Goal: Transaction & Acquisition: Purchase product/service

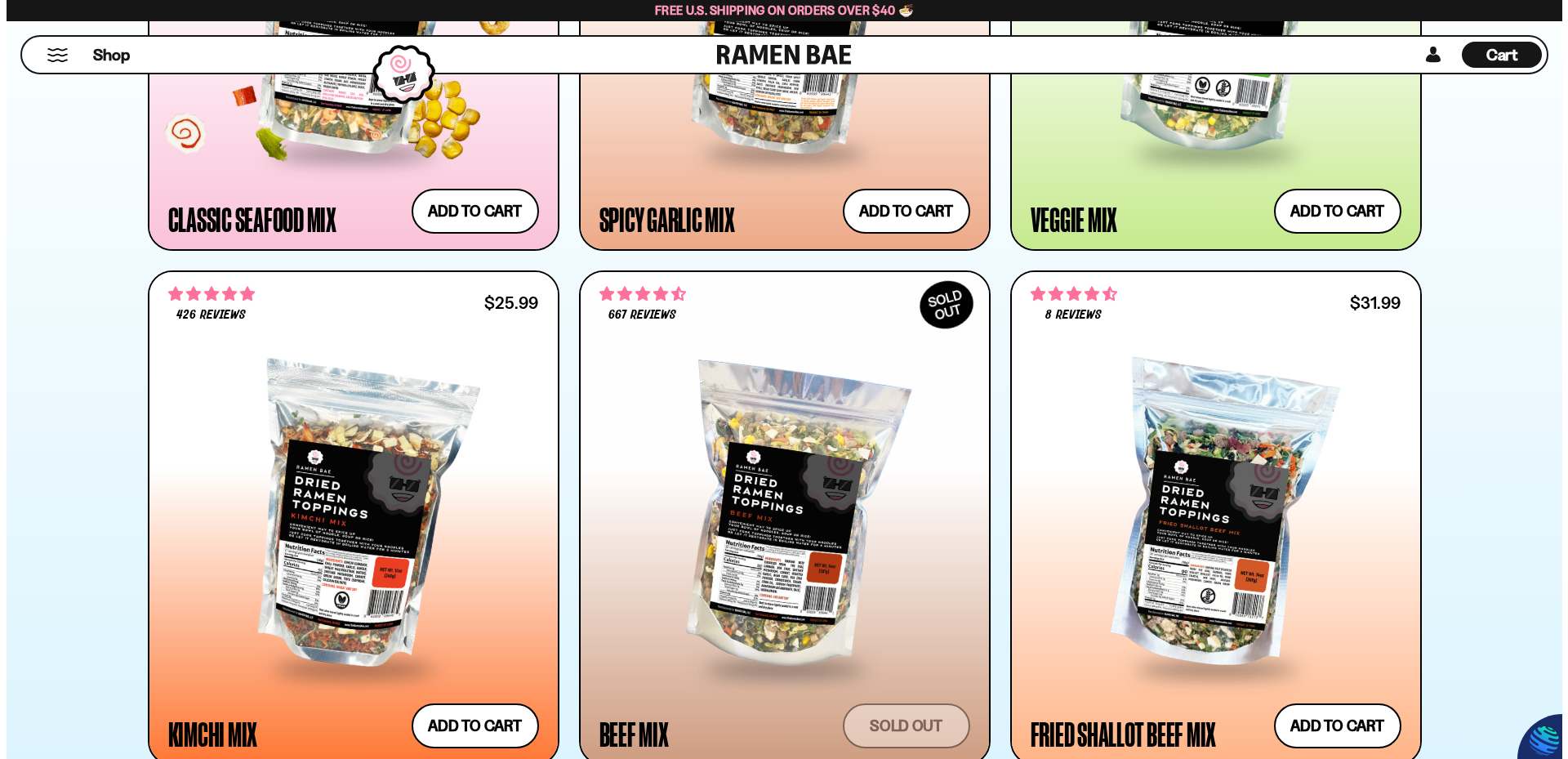
scroll to position [1225, 0]
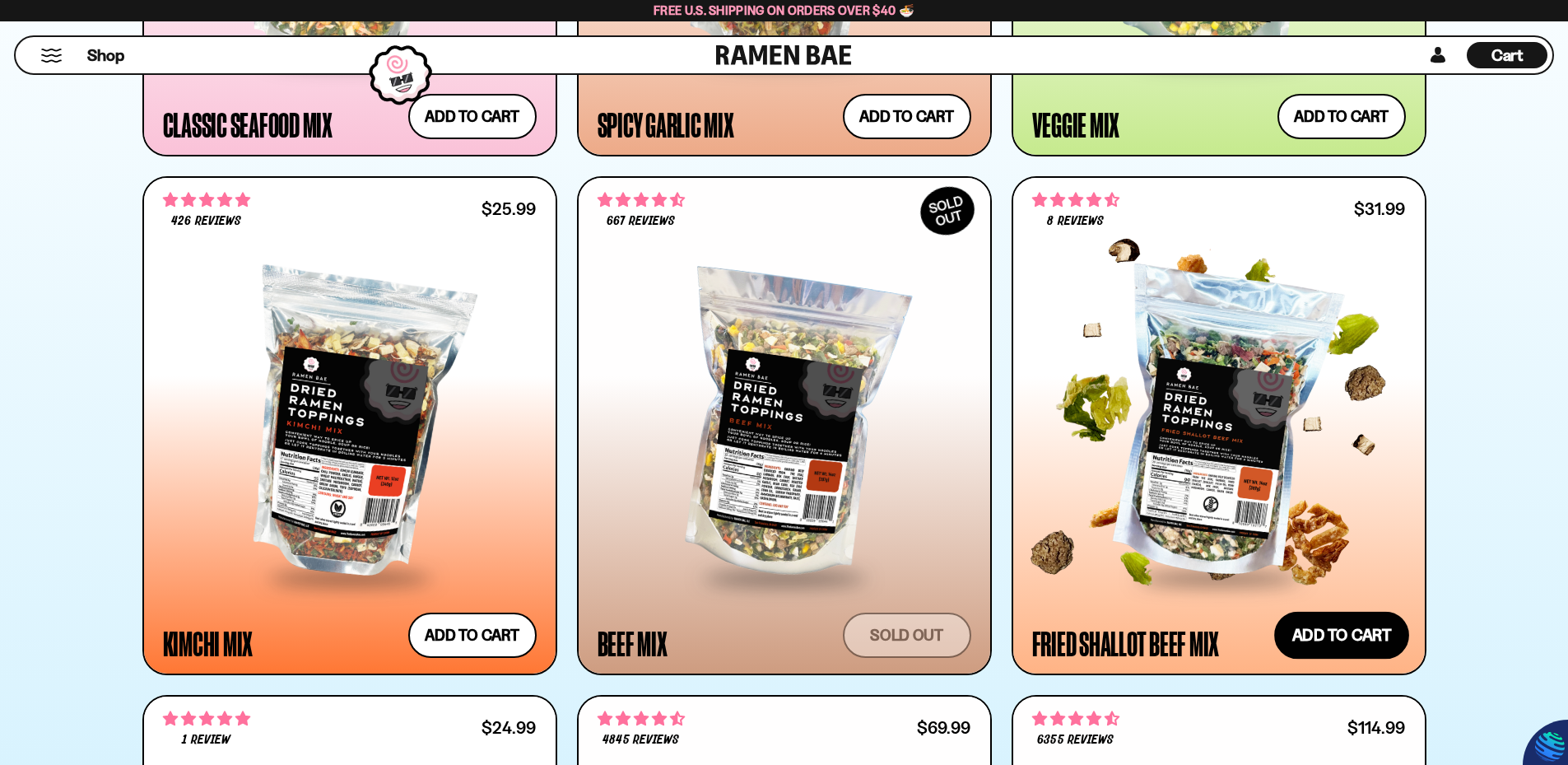
click at [1322, 633] on button "Add to cart Add — Regular price $31.99 Regular price Sale price $31.99 Unit pri…" at bounding box center [1341, 636] width 135 height 47
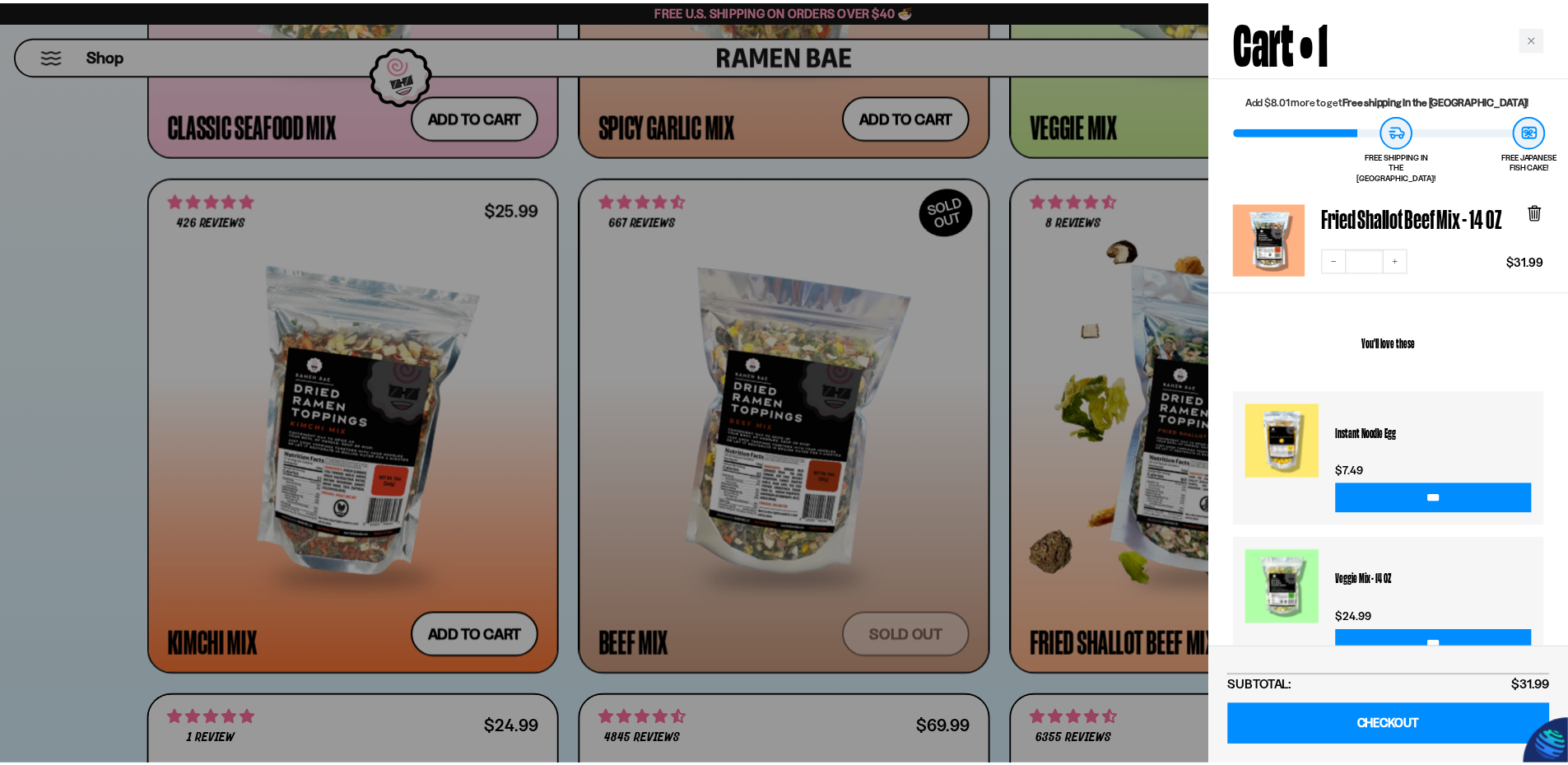
scroll to position [0, 0]
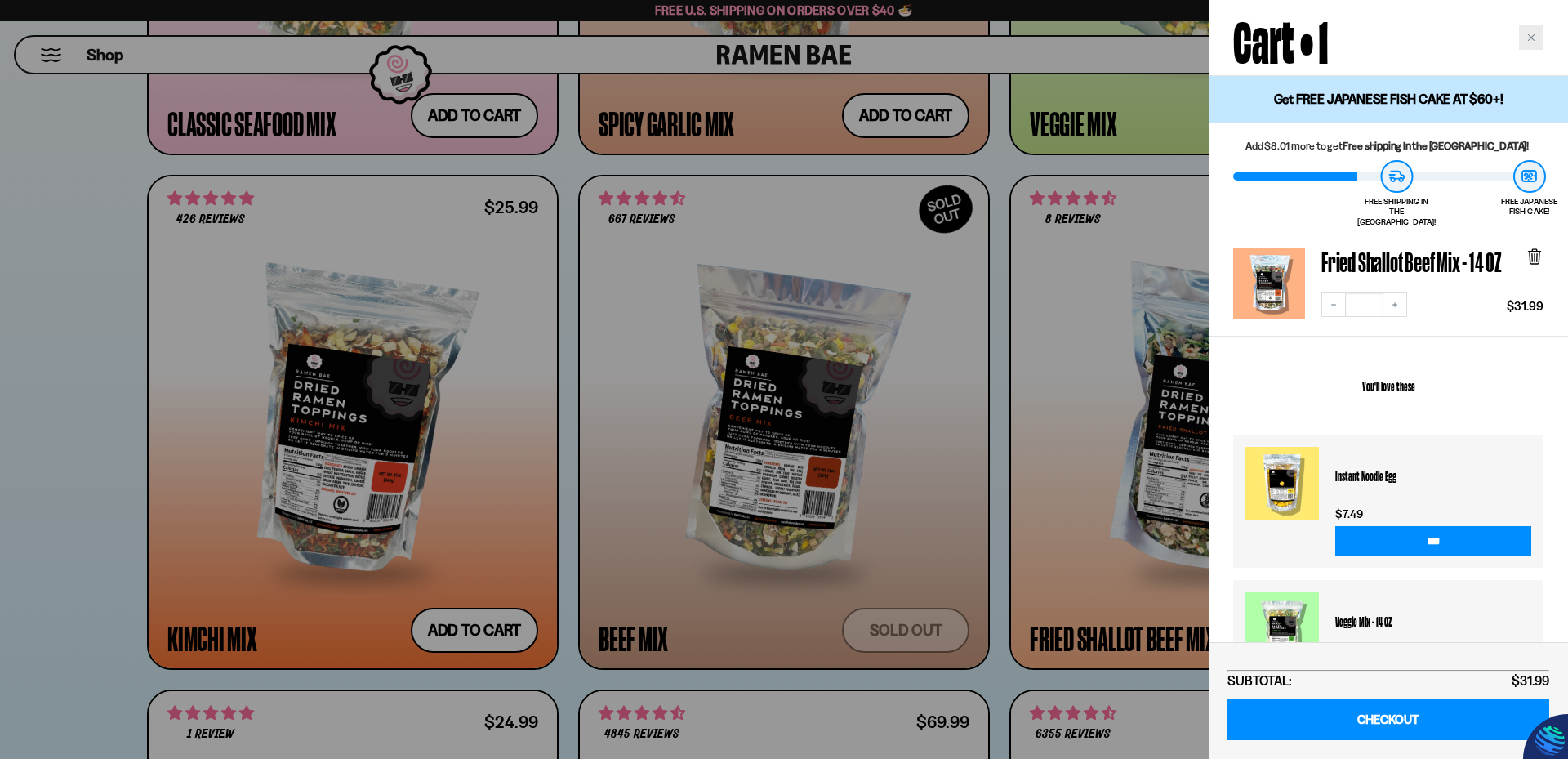
click at [1523, 27] on div "Close cart" at bounding box center [1530, 37] width 24 height 24
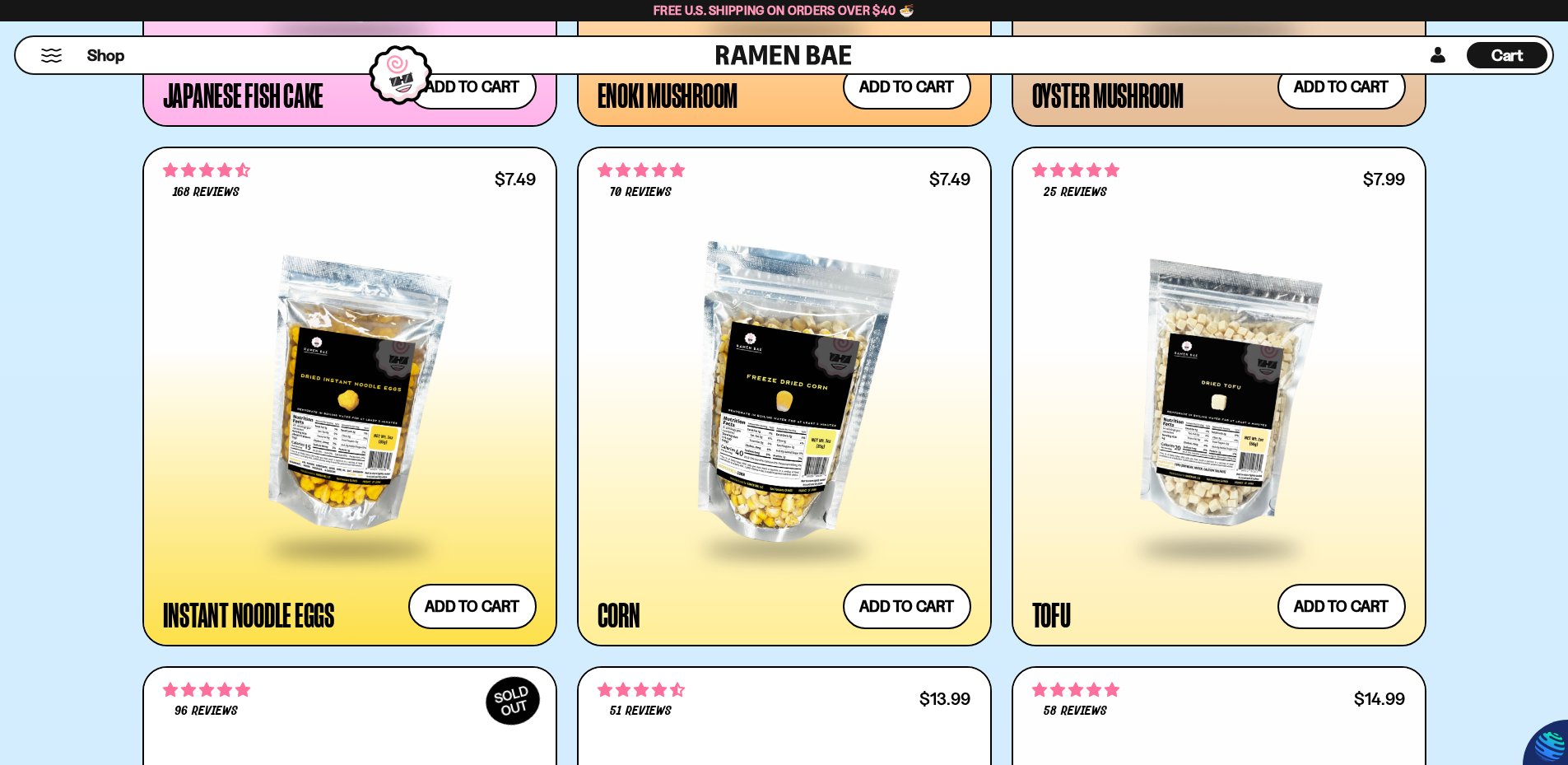
scroll to position [2799, 0]
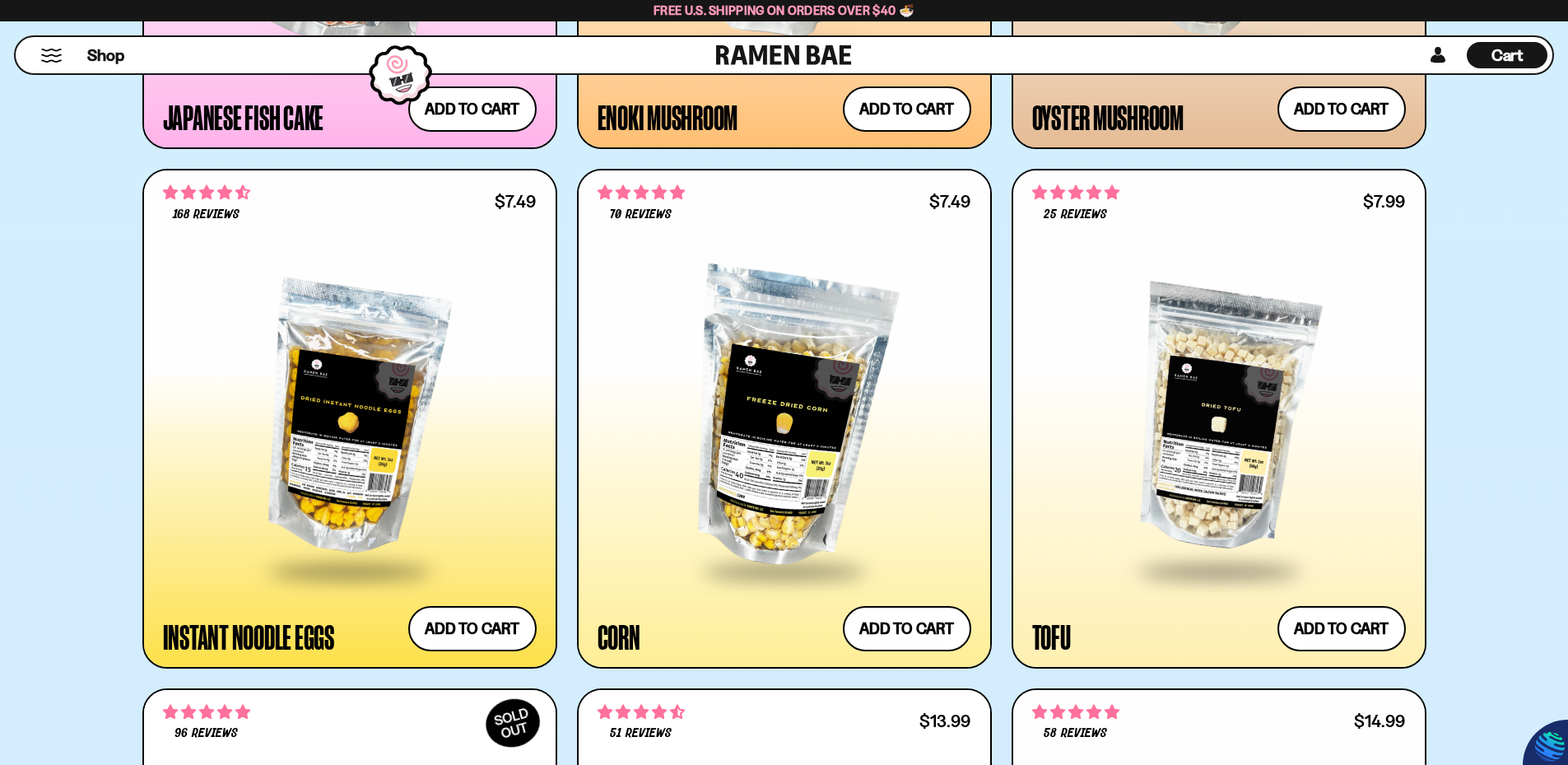
click at [328, 449] on div at bounding box center [349, 420] width 374 height 300
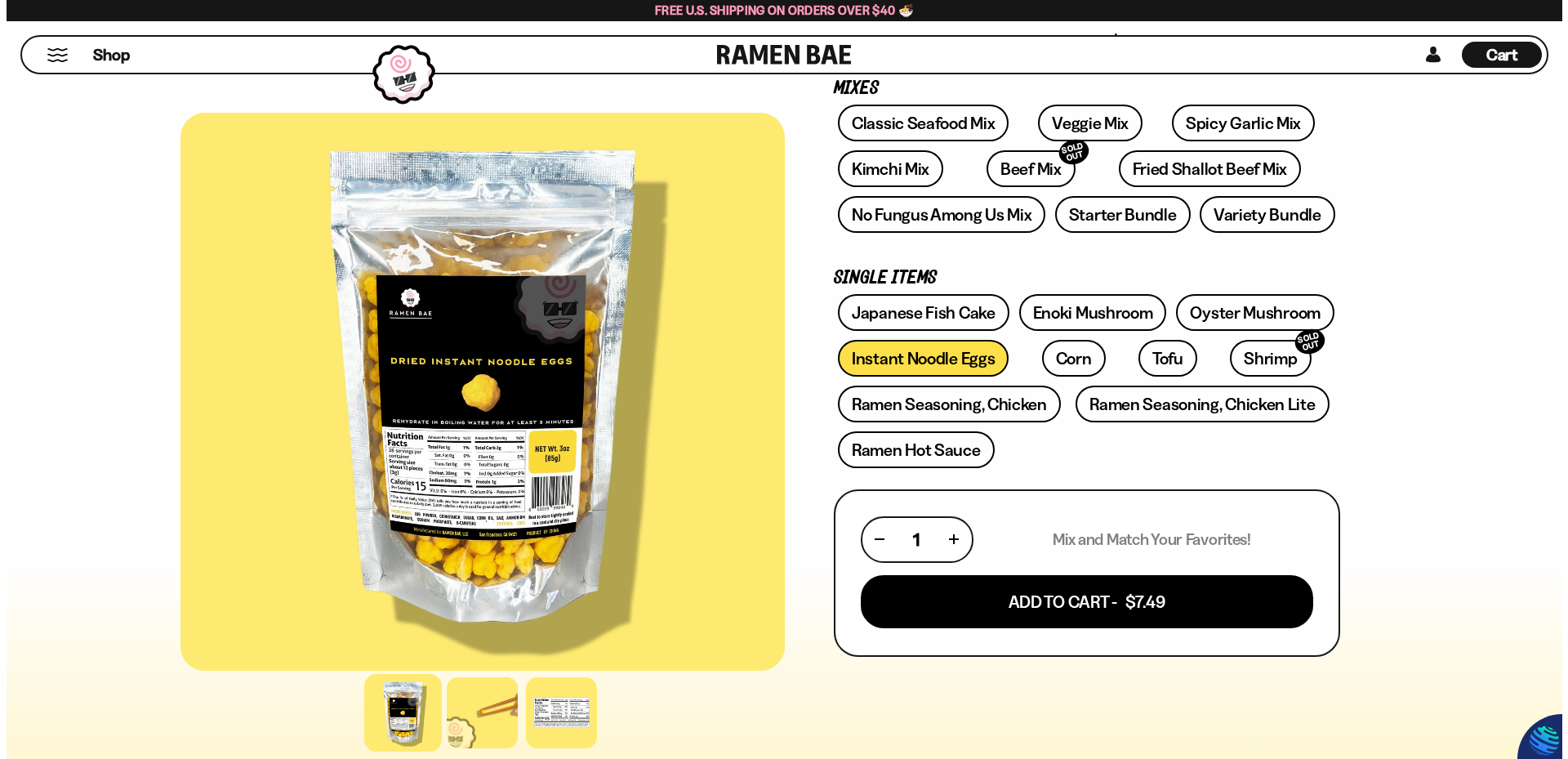
scroll to position [327, 0]
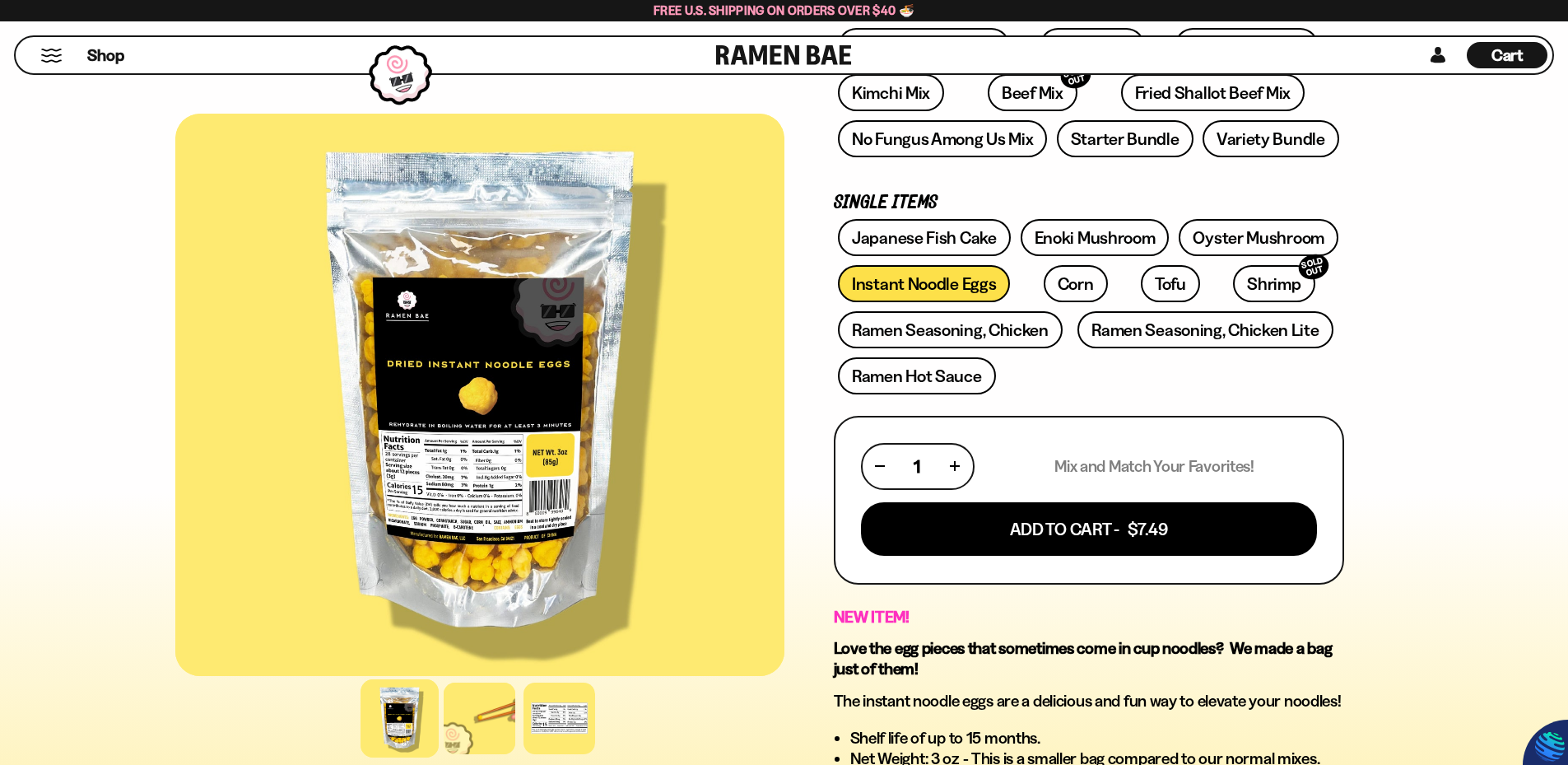
click at [952, 466] on button "button" at bounding box center [954, 466] width 9 height 9
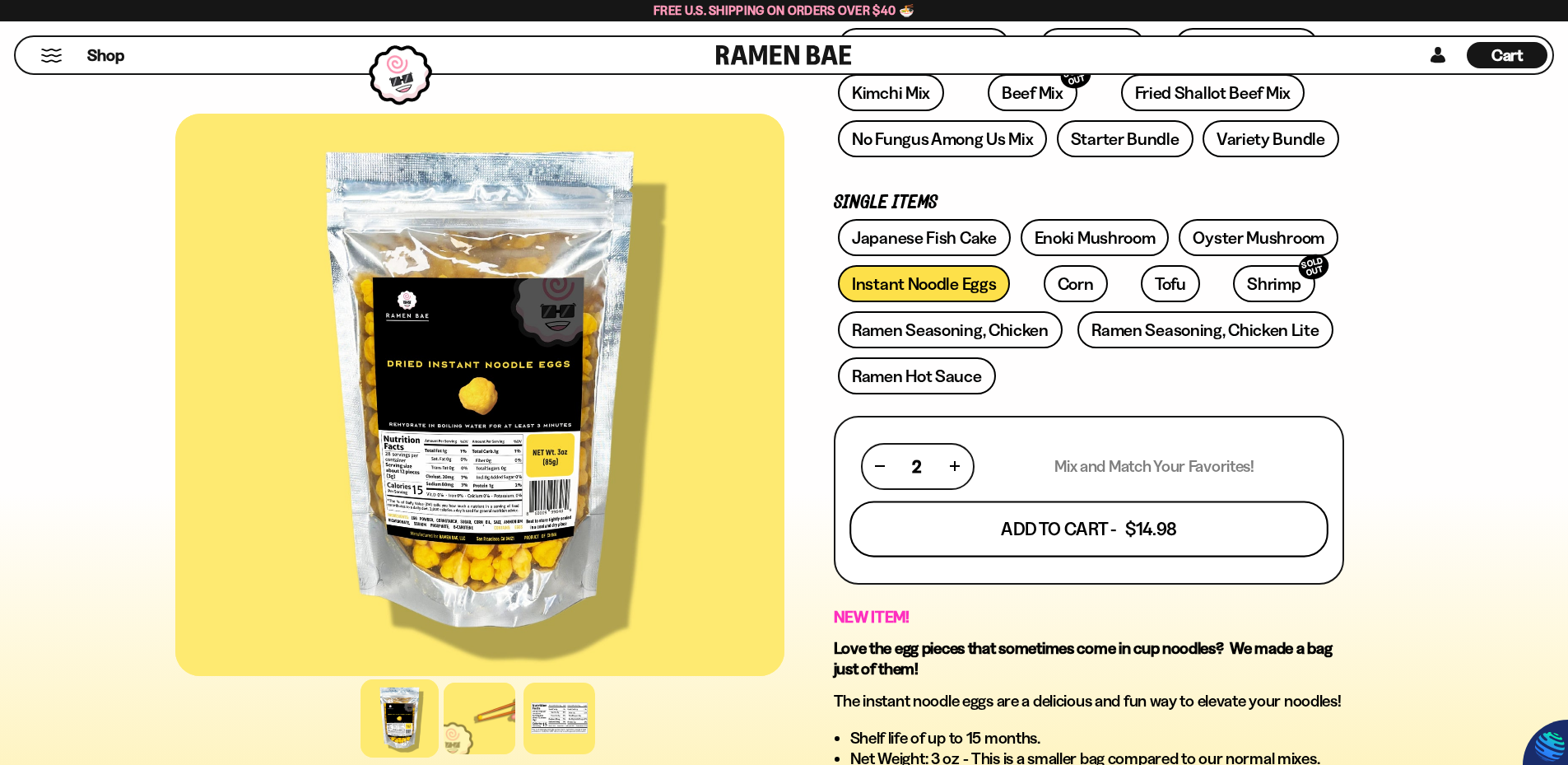
click at [1067, 514] on button "Add To Cart - $14.98" at bounding box center [1088, 528] width 479 height 56
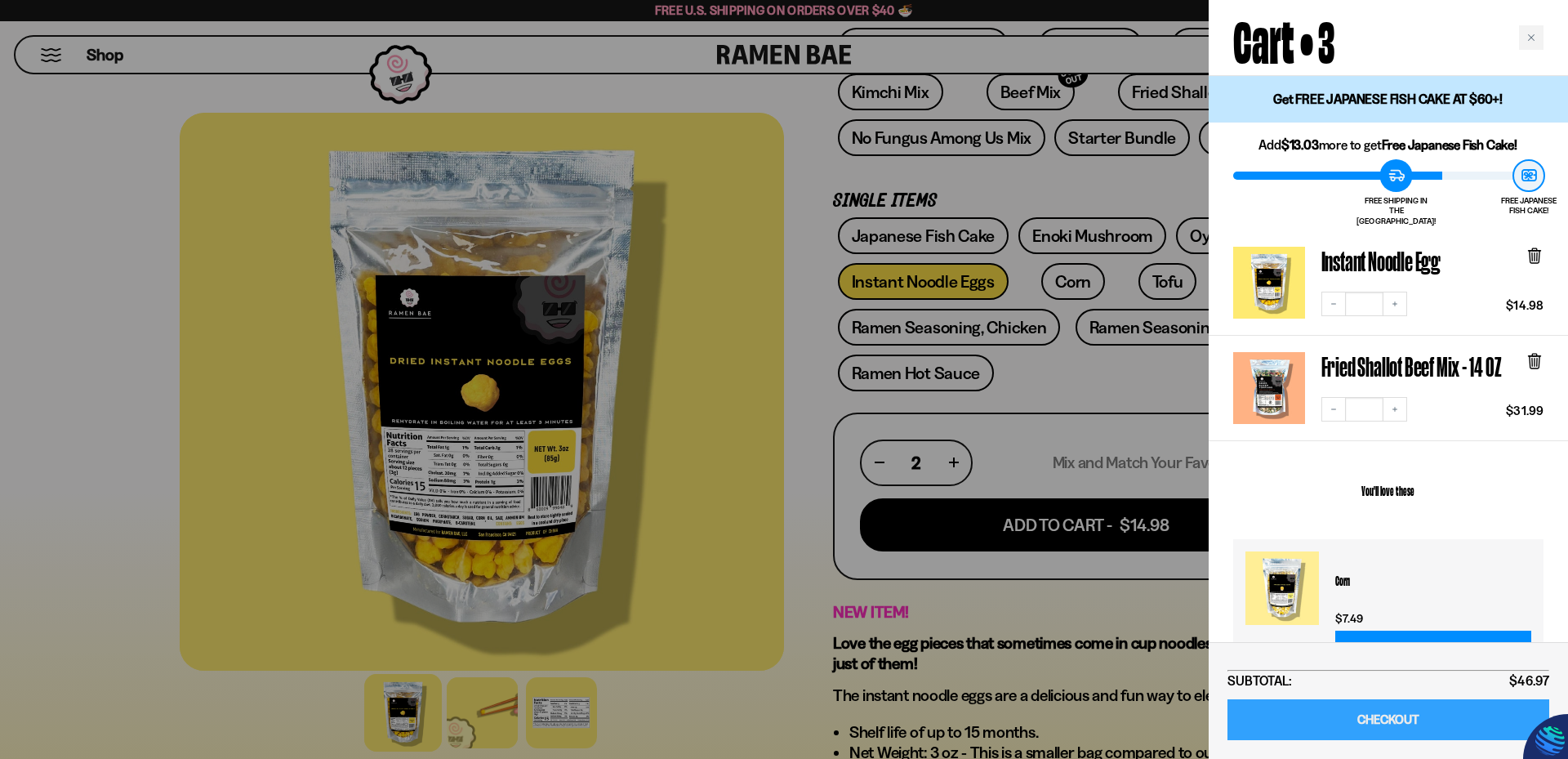
click at [1396, 725] on link "CHECKOUT" at bounding box center [1388, 720] width 322 height 42
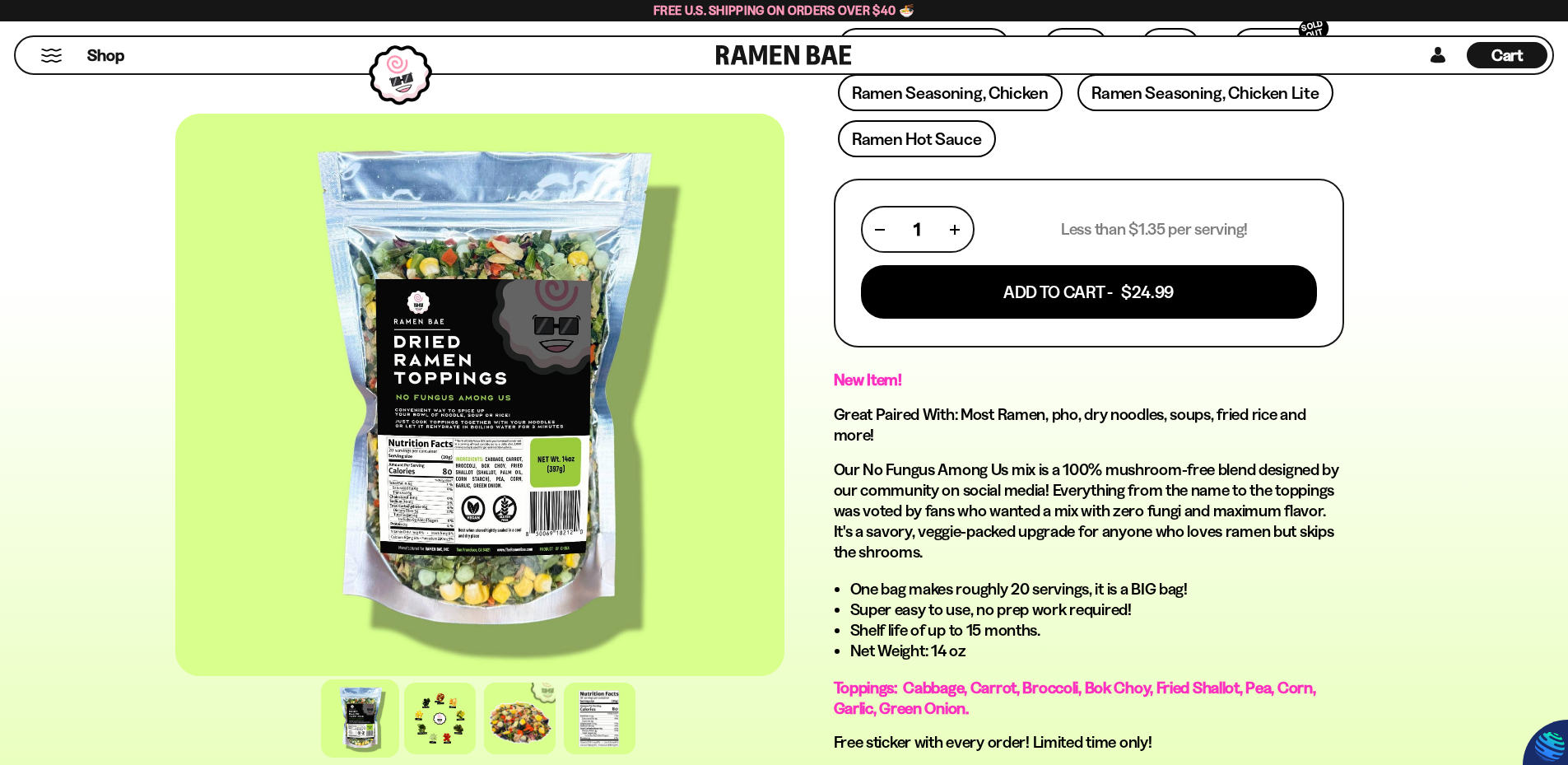
scroll to position [576, 0]
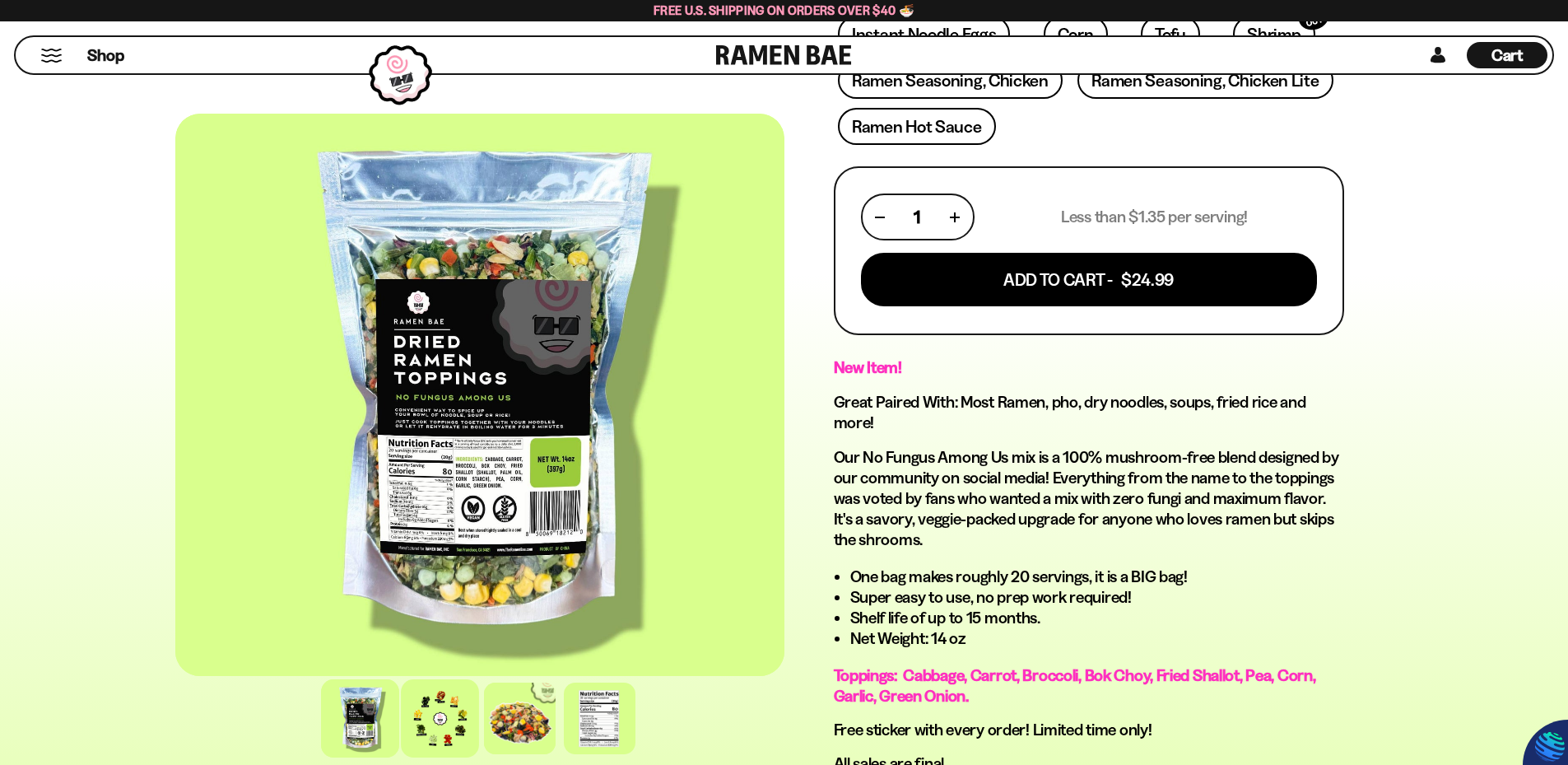
click at [408, 743] on div at bounding box center [439, 718] width 78 height 78
